Goal: Information Seeking & Learning: Find specific fact

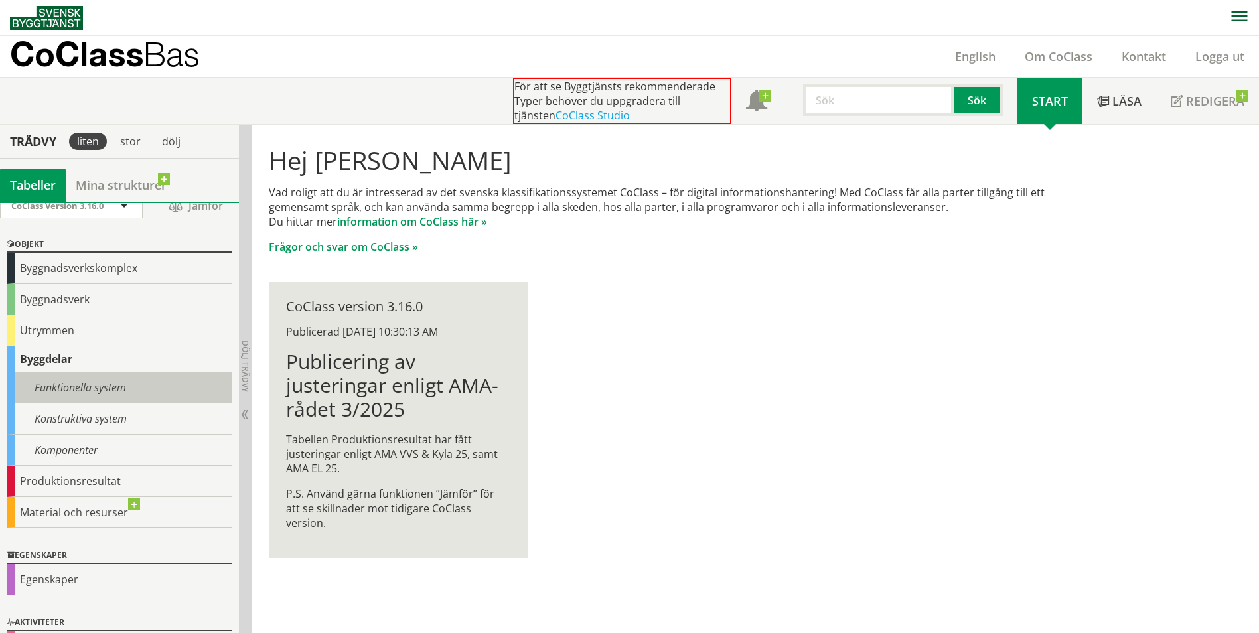
scroll to position [22, 0]
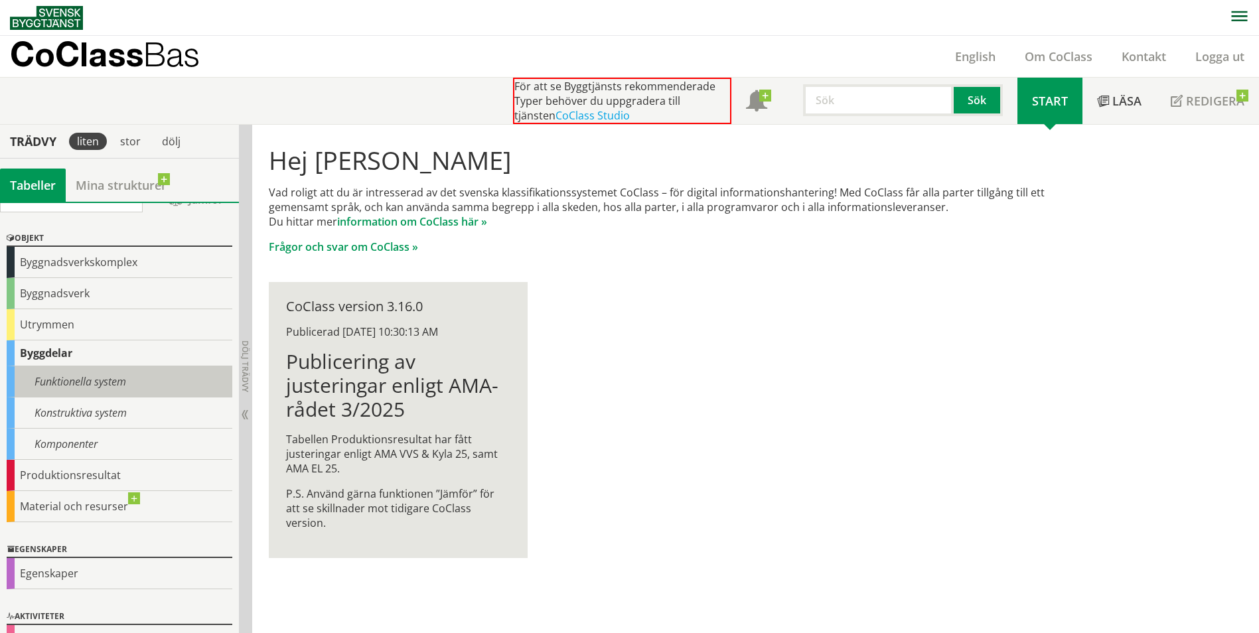
click at [72, 378] on div "Funktionella system" at bounding box center [120, 381] width 226 height 31
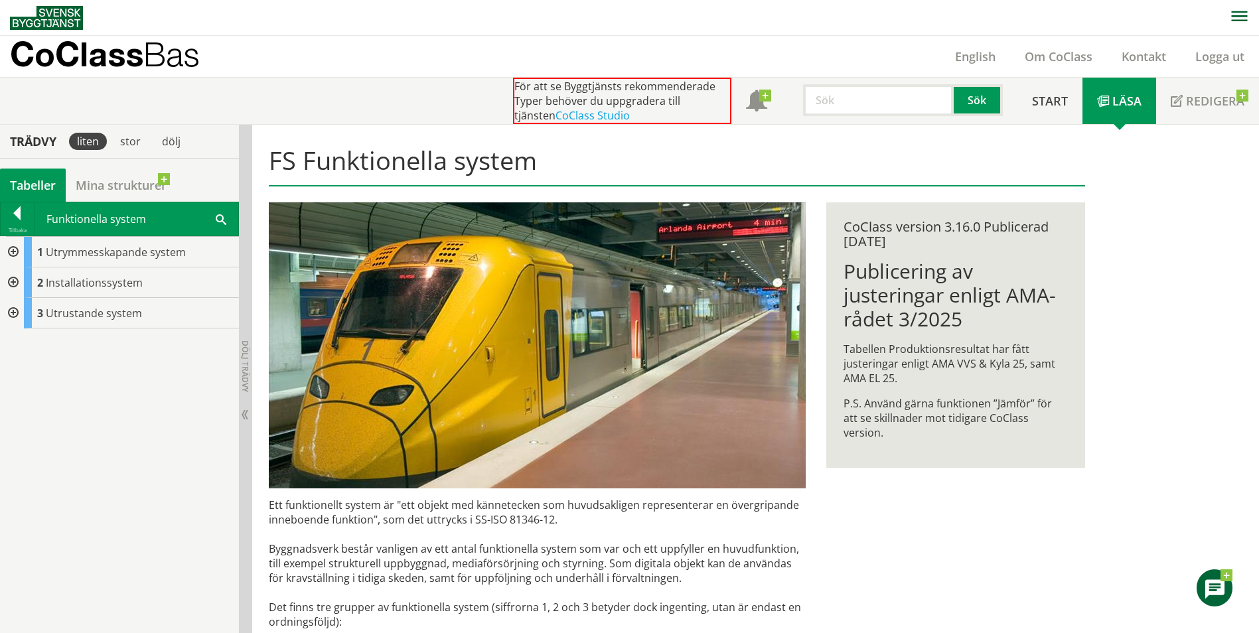
click at [31, 191] on div "Tabeller" at bounding box center [33, 185] width 66 height 33
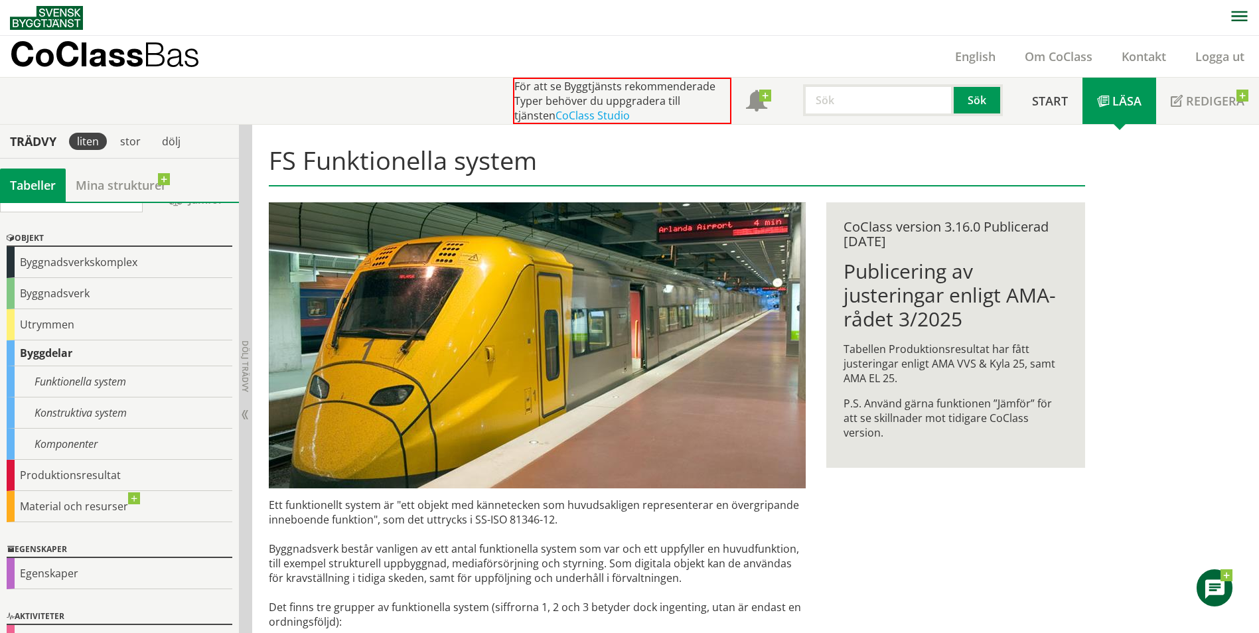
click at [870, 98] on input "text" at bounding box center [878, 100] width 151 height 32
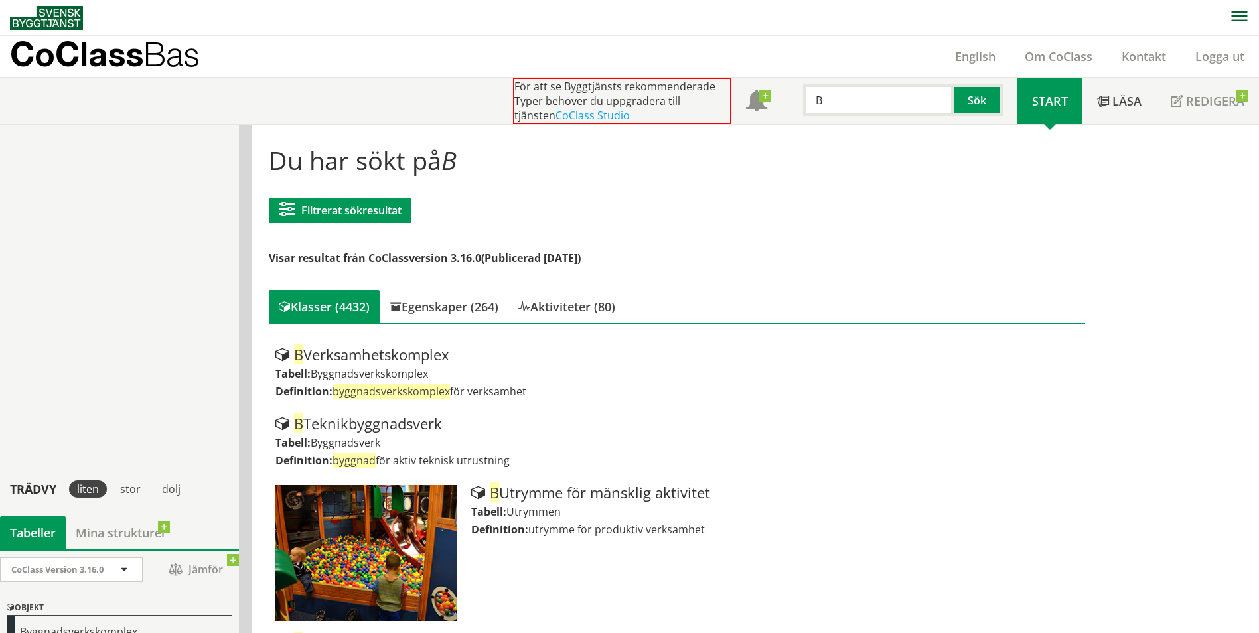
drag, startPoint x: 671, startPoint y: 321, endPoint x: 724, endPoint y: 123, distance: 204.8
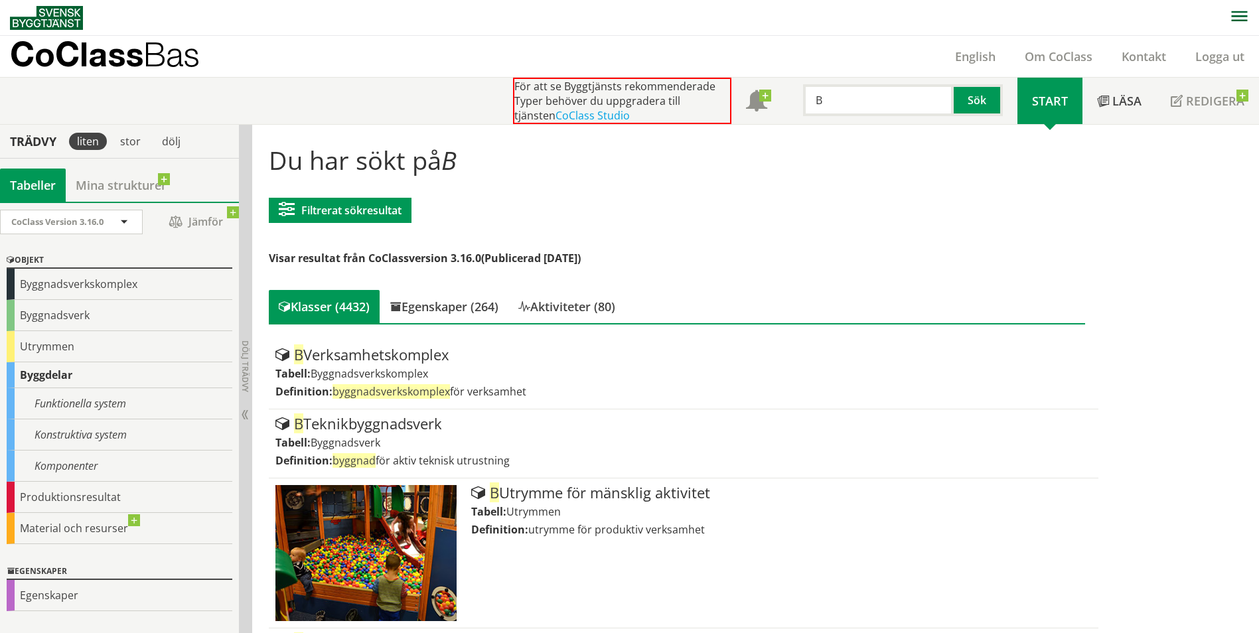
click at [851, 108] on input "B" at bounding box center [878, 100] width 151 height 32
type input "Bärverk"
click at [966, 102] on button "Sök" at bounding box center [978, 100] width 49 height 32
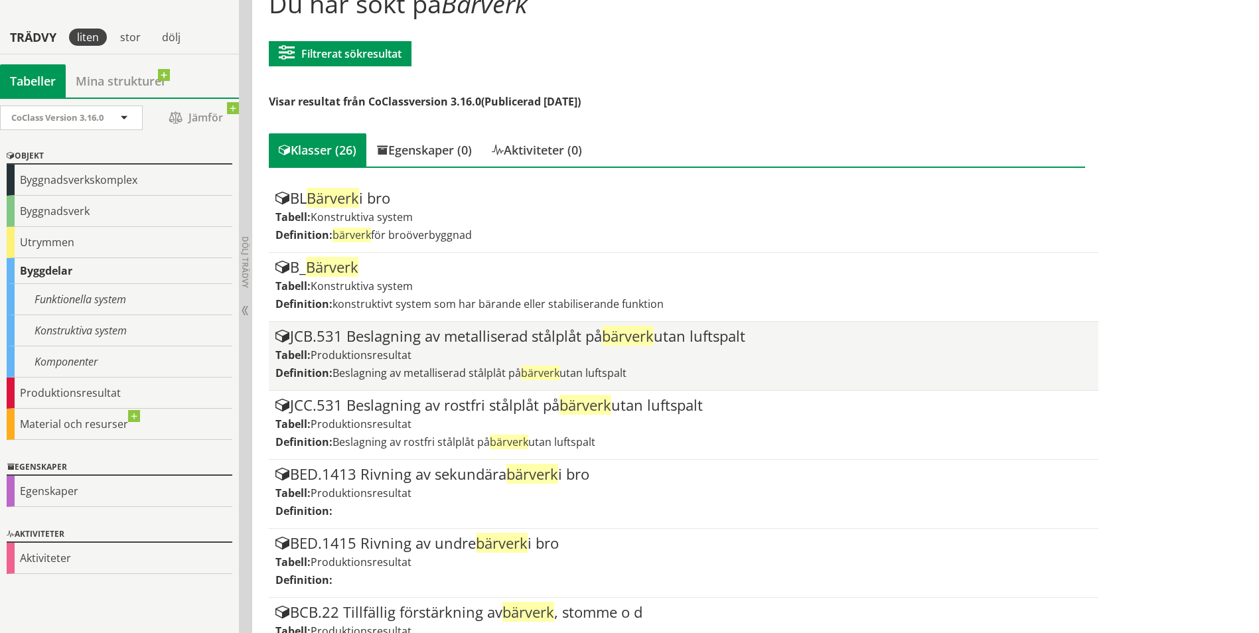
scroll to position [177, 0]
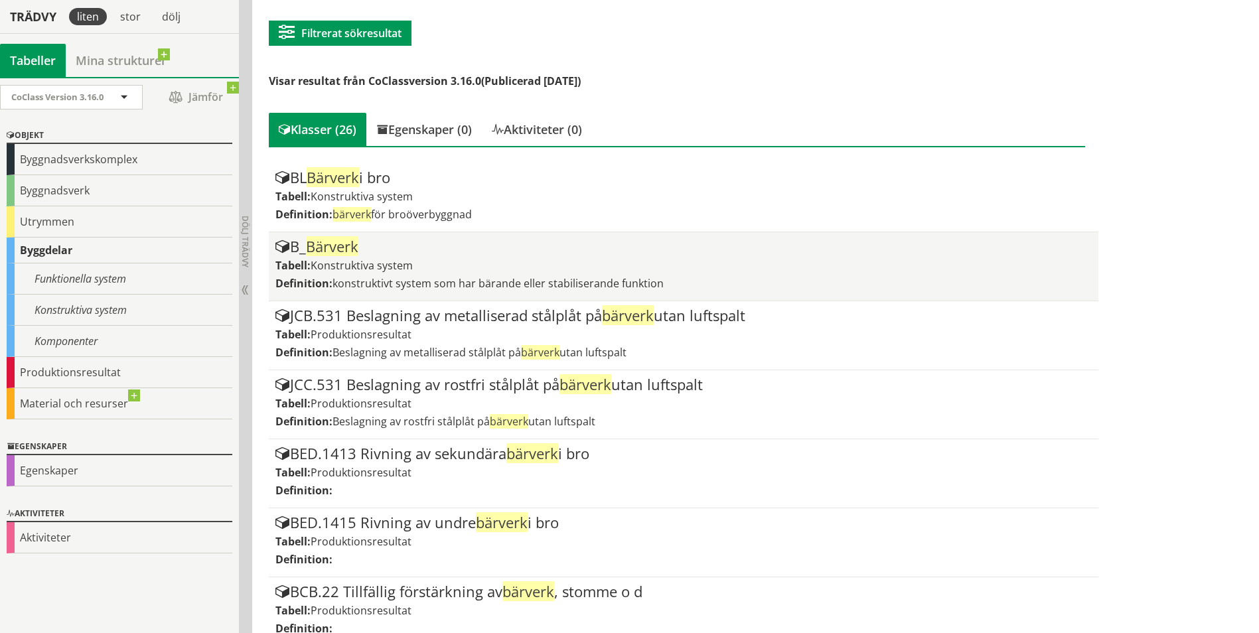
click at [356, 252] on span "Bärverk" at bounding box center [332, 246] width 52 height 20
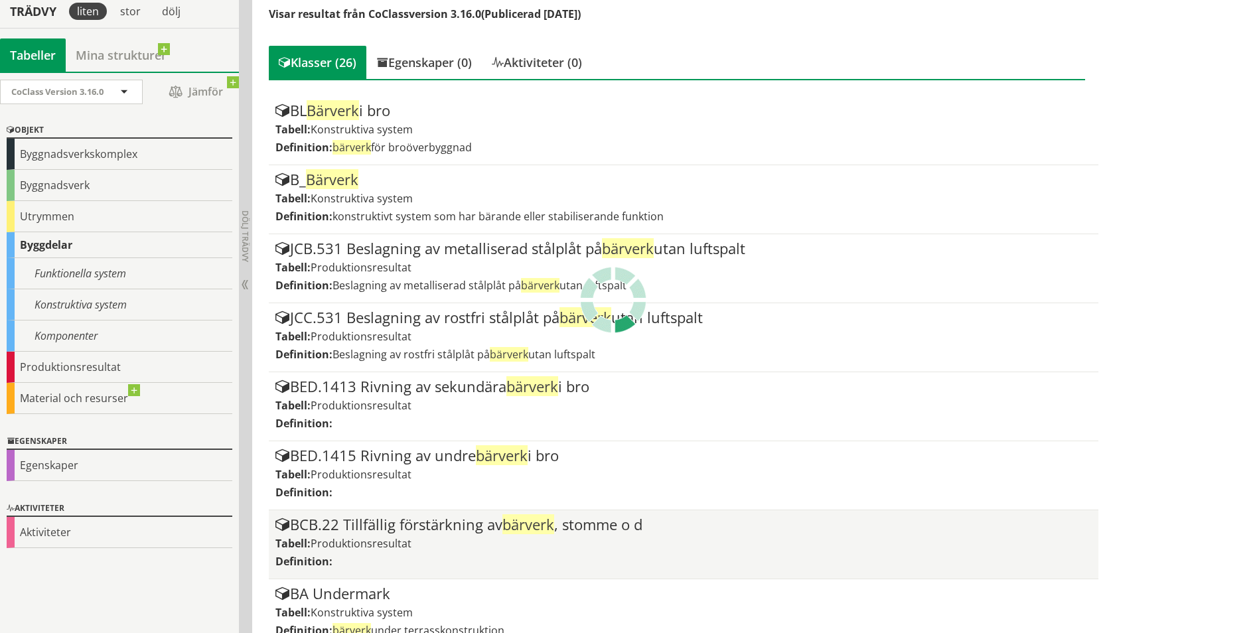
scroll to position [221, 0]
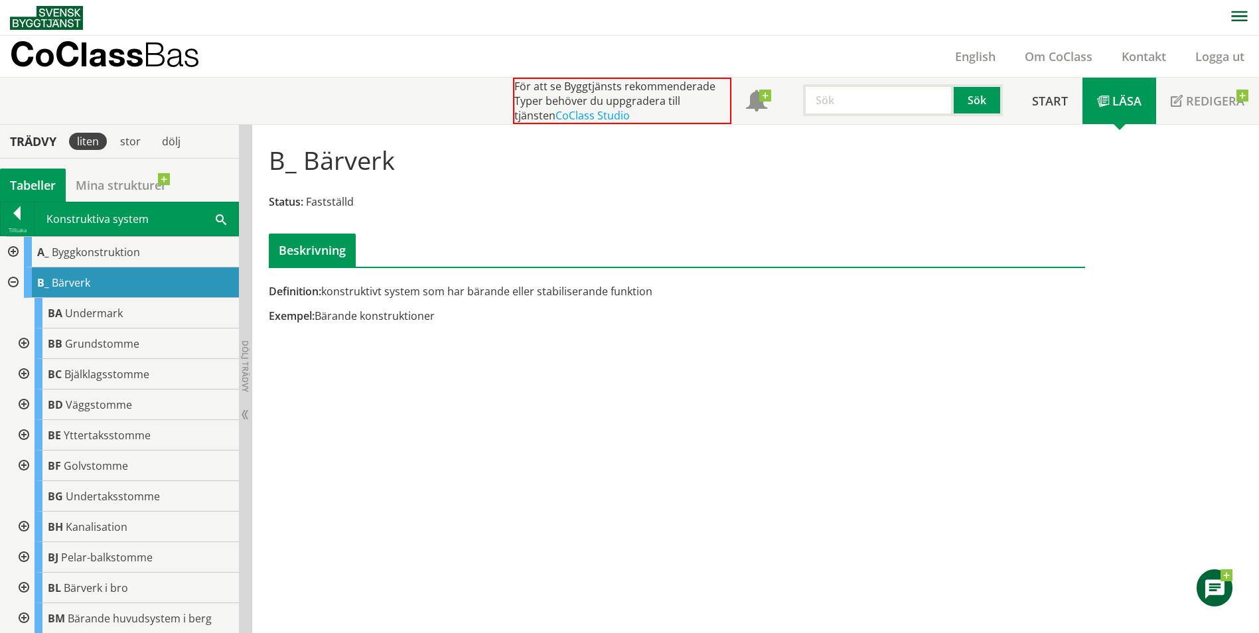
drag, startPoint x: 352, startPoint y: 299, endPoint x: 469, endPoint y: 296, distance: 116.9
click at [469, 296] on div "Definition: konstruktivt system som har bärande eller stabiliserande funktion E…" at bounding box center [538, 308] width 558 height 49
